Goal: Complete application form: Complete application form

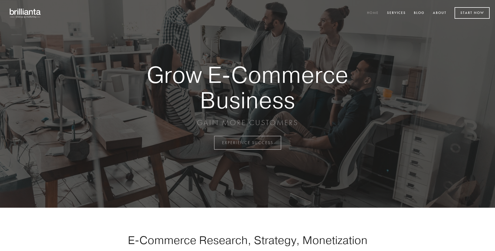
scroll to position [1403, 0]
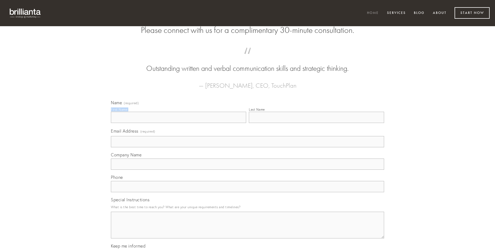
type input "[PERSON_NAME]"
click at [316, 123] on input "Last Name" at bounding box center [316, 117] width 135 height 11
type input "[PERSON_NAME]"
click at [247, 147] on input "Email Address (required)" at bounding box center [247, 141] width 273 height 11
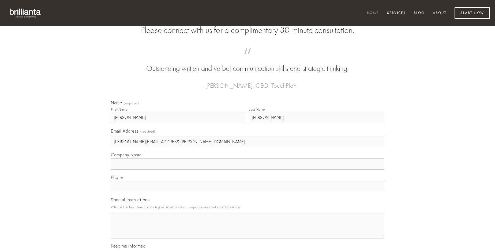
type input "[PERSON_NAME][EMAIL_ADDRESS][PERSON_NAME][DOMAIN_NAME]"
click at [247, 170] on input "Company Name" at bounding box center [247, 164] width 273 height 11
type input "rem"
click at [247, 192] on input "text" at bounding box center [247, 186] width 273 height 11
click at [247, 230] on textarea "Special Instructions" at bounding box center [247, 225] width 273 height 27
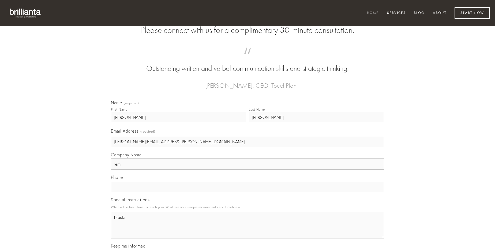
type textarea "tabula"
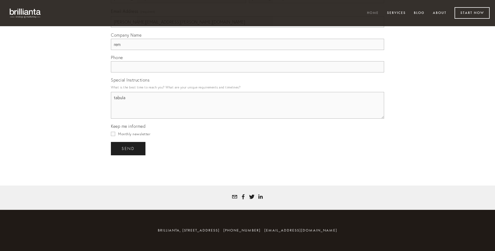
click at [128, 149] on span "send" at bounding box center [127, 148] width 13 height 5
